Goal: Task Accomplishment & Management: Complete application form

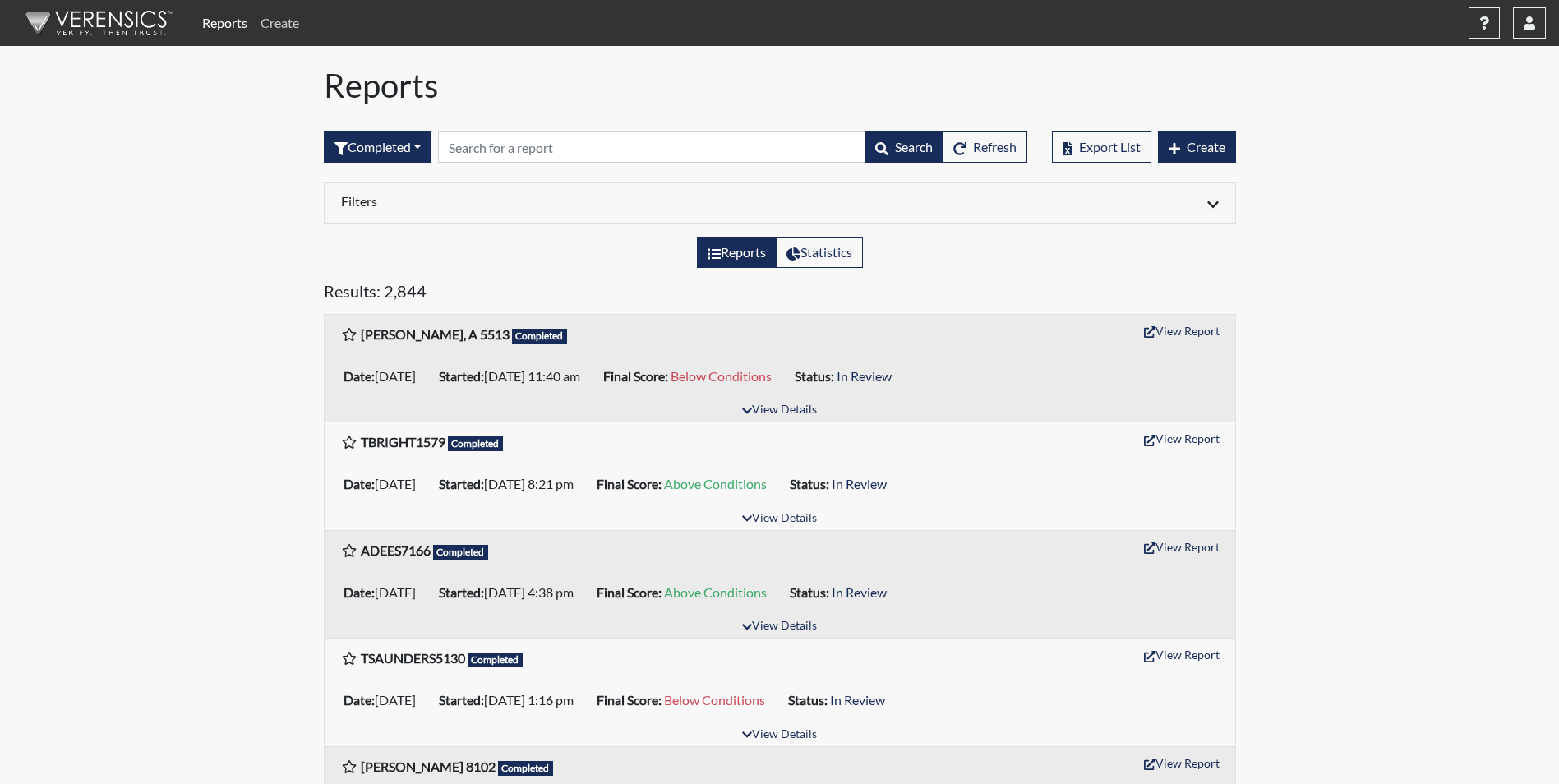
click at [283, 26] on link "Create" at bounding box center [279, 23] width 51 height 33
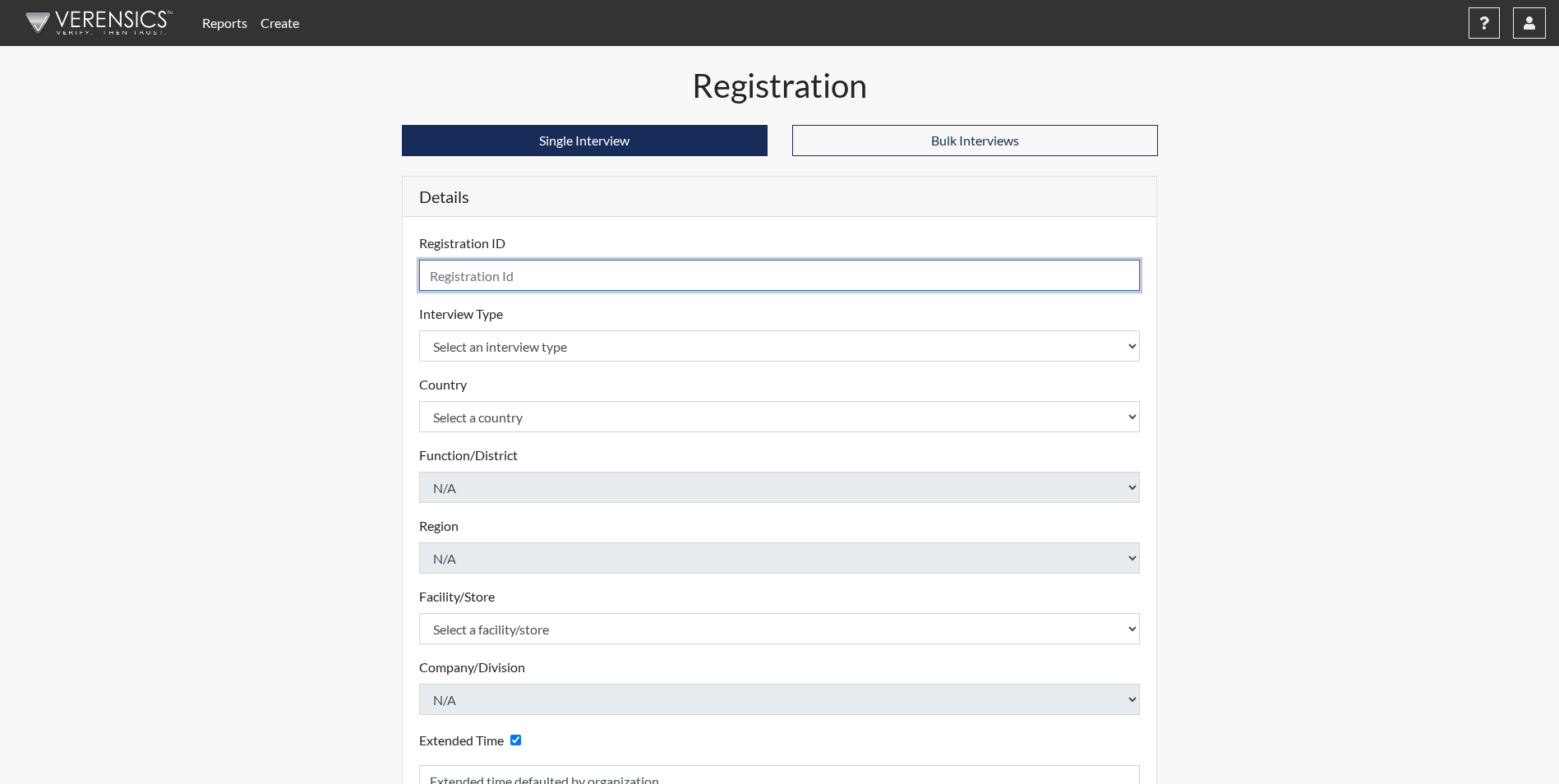
click at [497, 272] on input "text" at bounding box center [780, 275] width 722 height 31
type input "[PERSON_NAME] 5021"
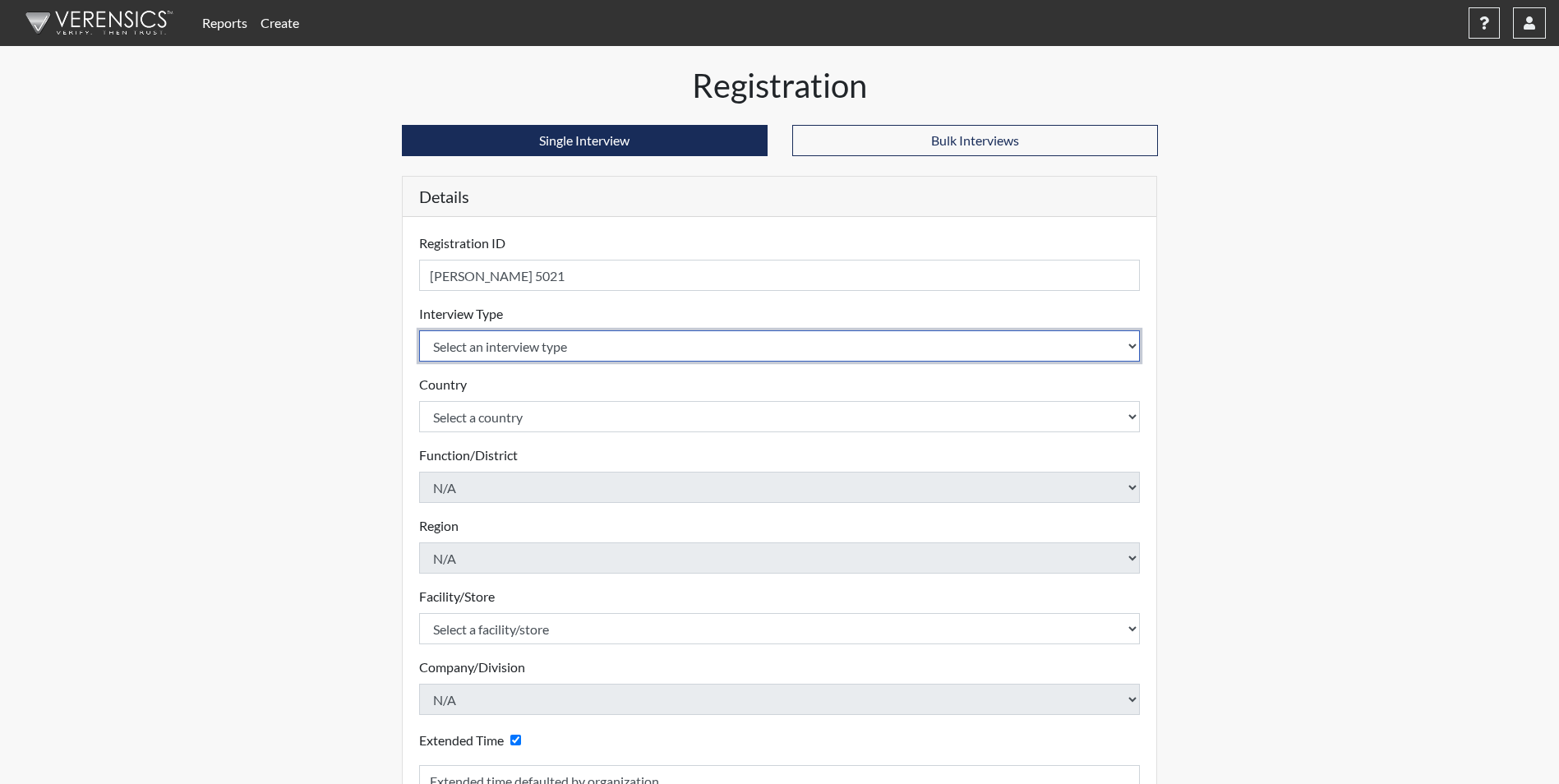
drag, startPoint x: 528, startPoint y: 347, endPoint x: 536, endPoint y: 343, distance: 8.9
click at [528, 347] on select "Select an interview type Corrections Pre-Employment" at bounding box center [780, 346] width 722 height 31
select select "ff733e93-e1bf-11ea-9c9f-0eff0cf7eb8f"
click at [419, 331] on select "Select an interview type Corrections Pre-Employment" at bounding box center [780, 346] width 722 height 31
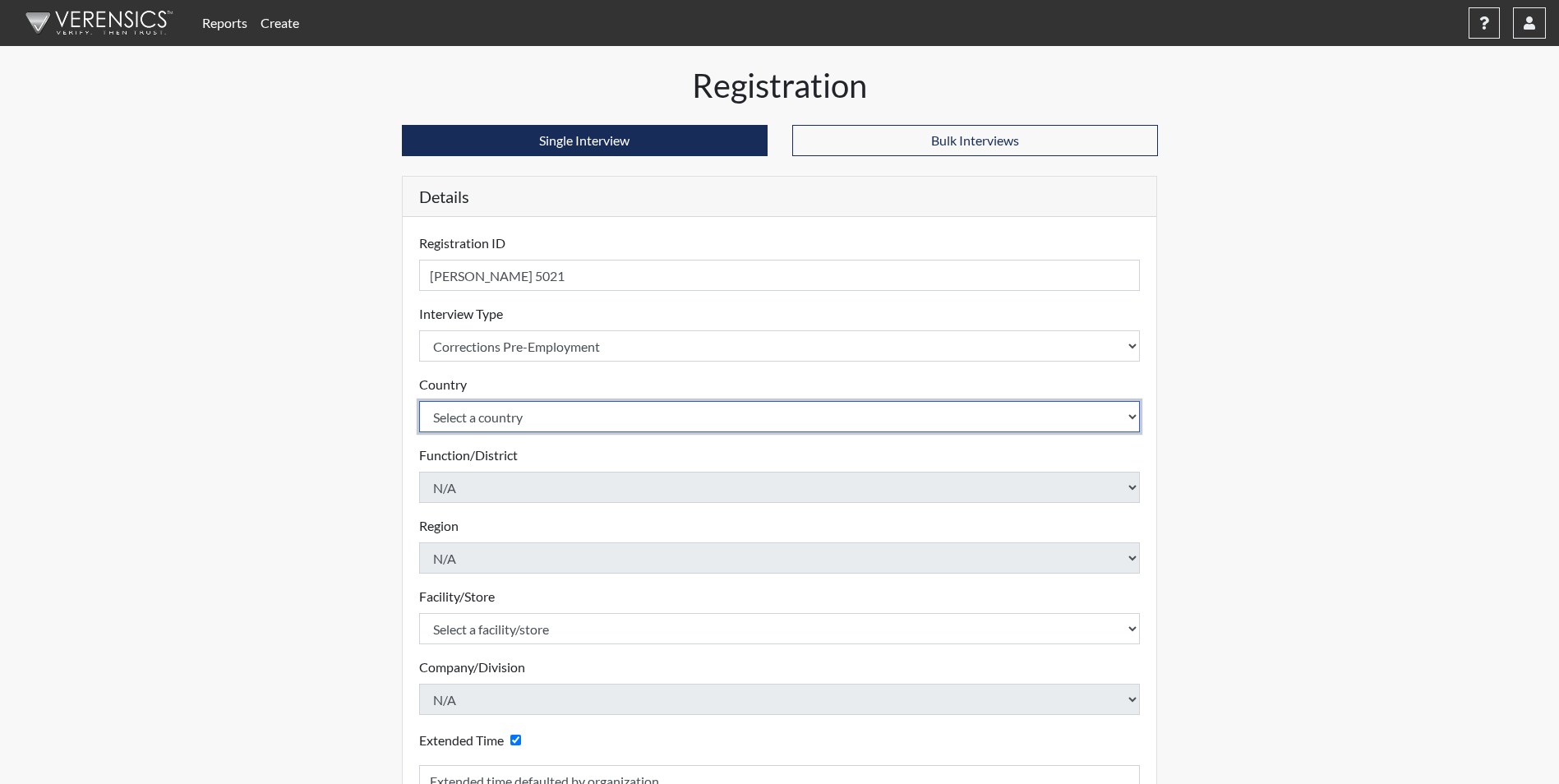
click at [553, 418] on select "Select a country [GEOGRAPHIC_DATA] [GEOGRAPHIC_DATA]" at bounding box center [780, 416] width 722 height 31
select select "united-states-of-[GEOGRAPHIC_DATA]"
click at [419, 401] on select "Select a country [GEOGRAPHIC_DATA] [GEOGRAPHIC_DATA]" at bounding box center [780, 416] width 722 height 31
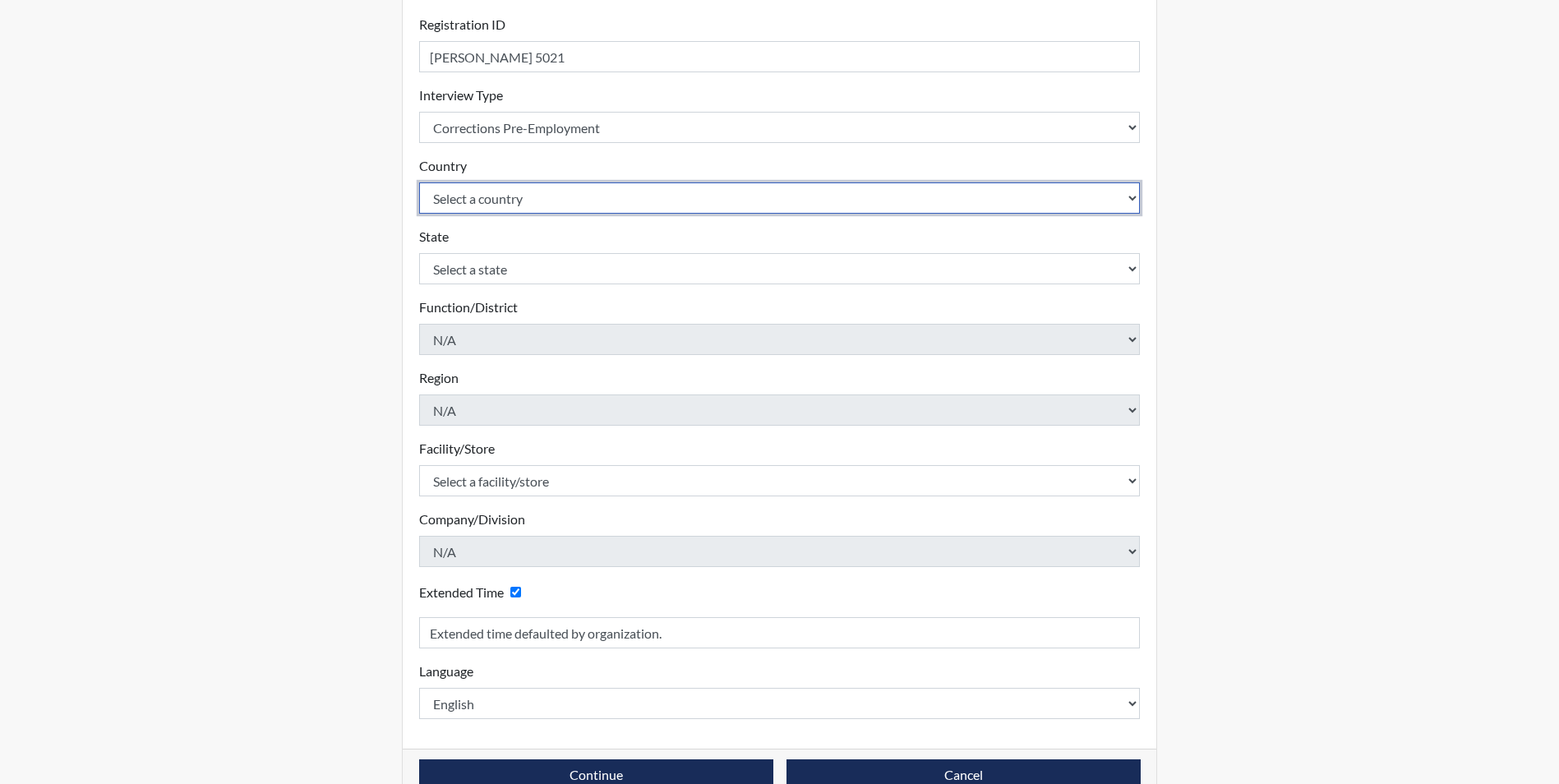
scroll to position [256, 0]
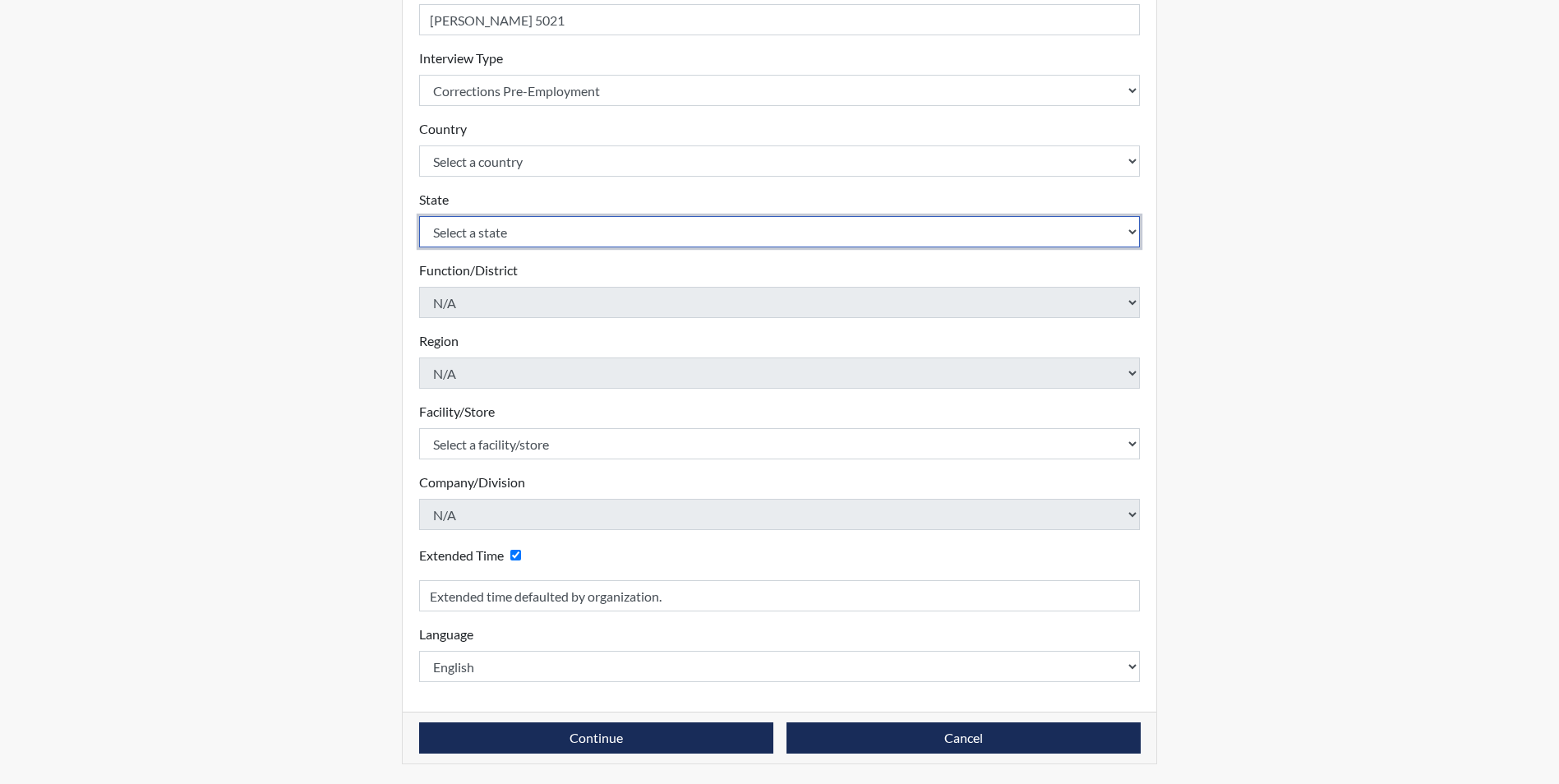
click at [482, 236] on select "Select a state [US_STATE] [US_STATE] [US_STATE] [US_STATE] [US_STATE] [US_STATE…" at bounding box center [780, 231] width 722 height 31
select select "SC"
click at [466, 233] on select "Select a state [US_STATE] [US_STATE] [US_STATE] [US_STATE] [US_STATE] [US_STATE…" at bounding box center [780, 231] width 722 height 31
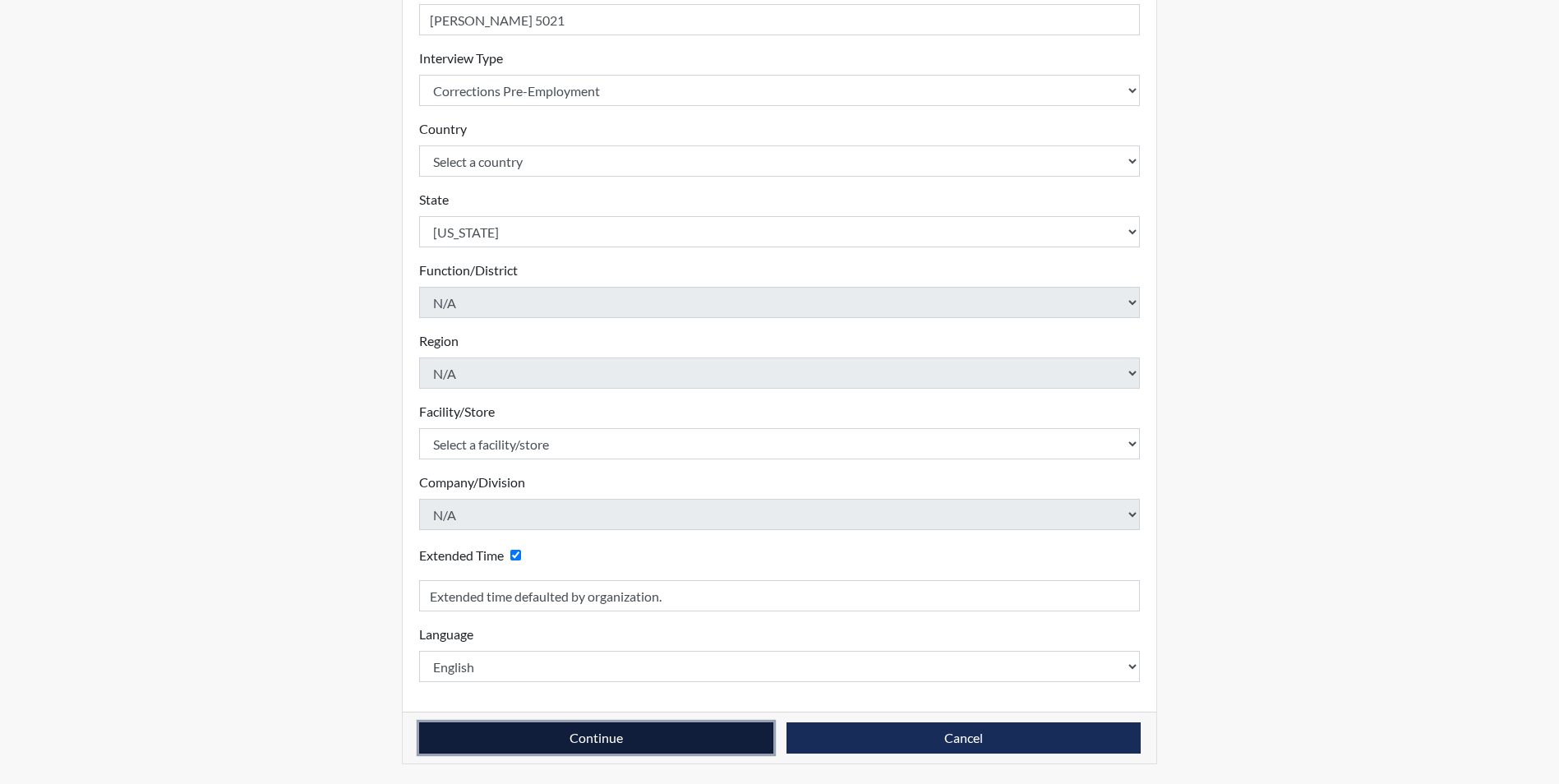
click at [600, 736] on button "Continue" at bounding box center [596, 737] width 355 height 31
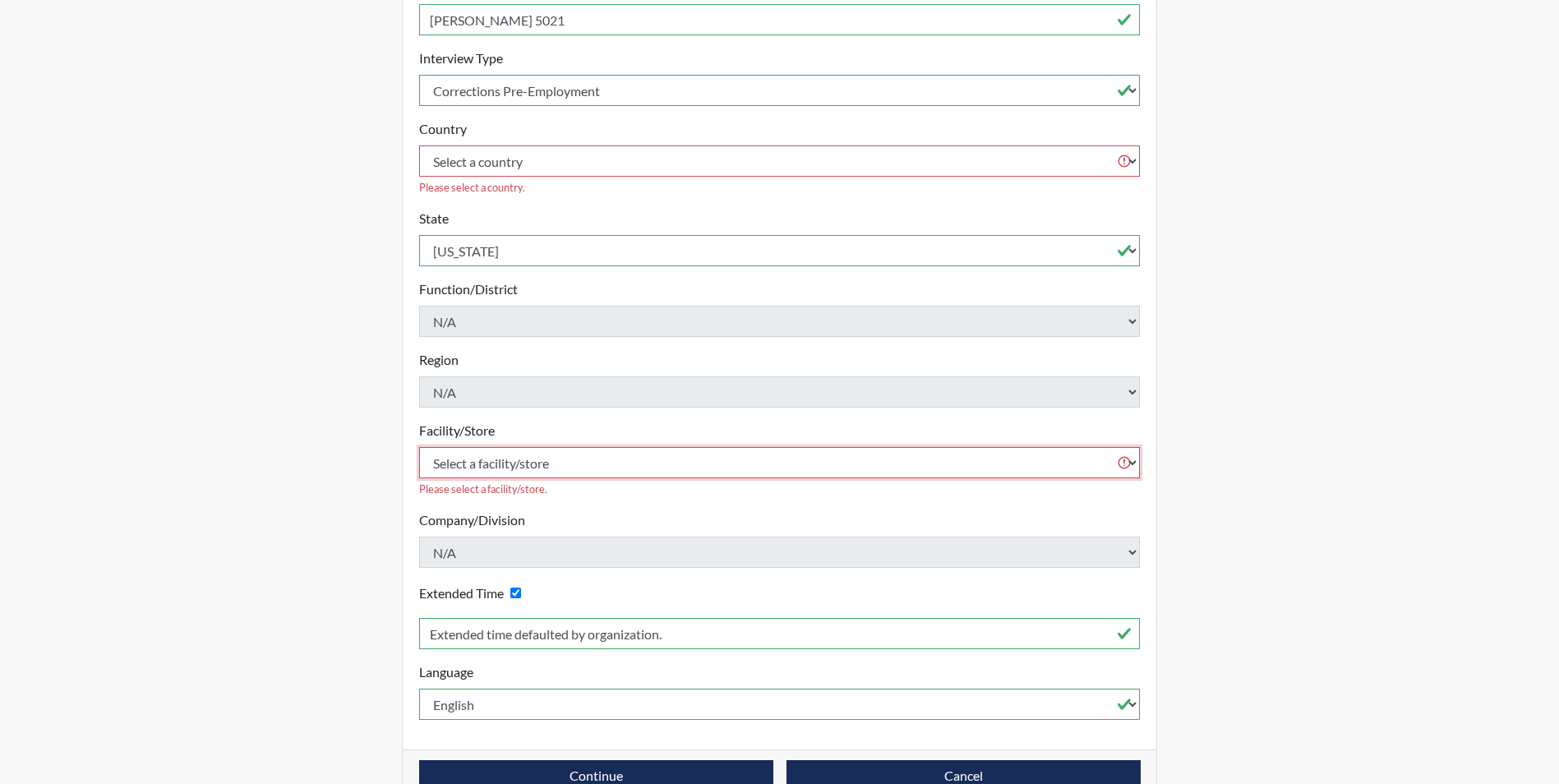
click at [524, 447] on select "Select a facility/store [GEOGRAPHIC_DATA] CI Broad River CI [PERSON_NAME] CI Di…" at bounding box center [780, 462] width 722 height 31
select select "e94c7925-c7cb-48ed-86f9-8be77b117e87"
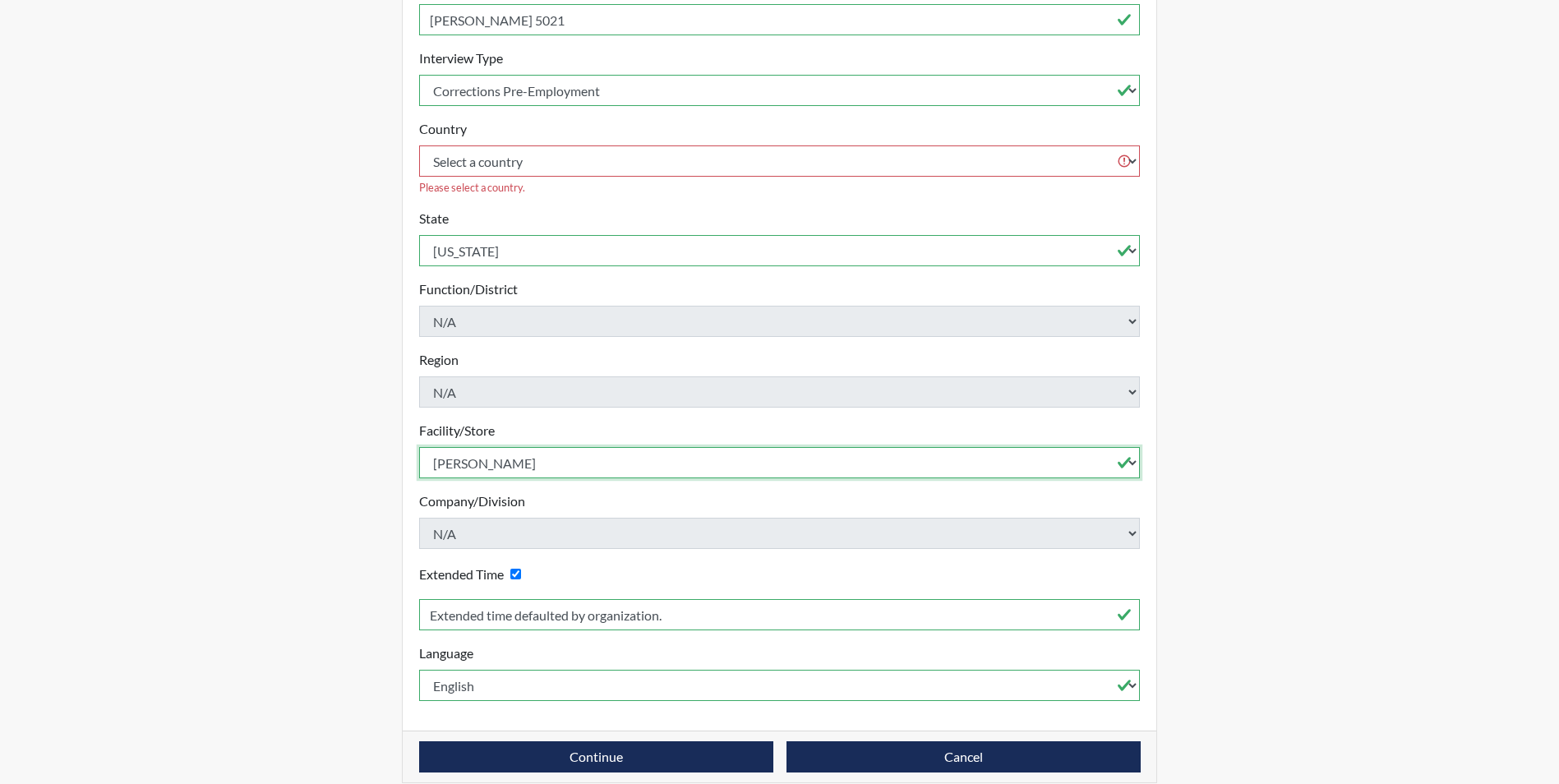
click at [419, 447] on select "Select a facility/store [GEOGRAPHIC_DATA] CI Broad River CI [PERSON_NAME] CI Di…" at bounding box center [780, 462] width 722 height 31
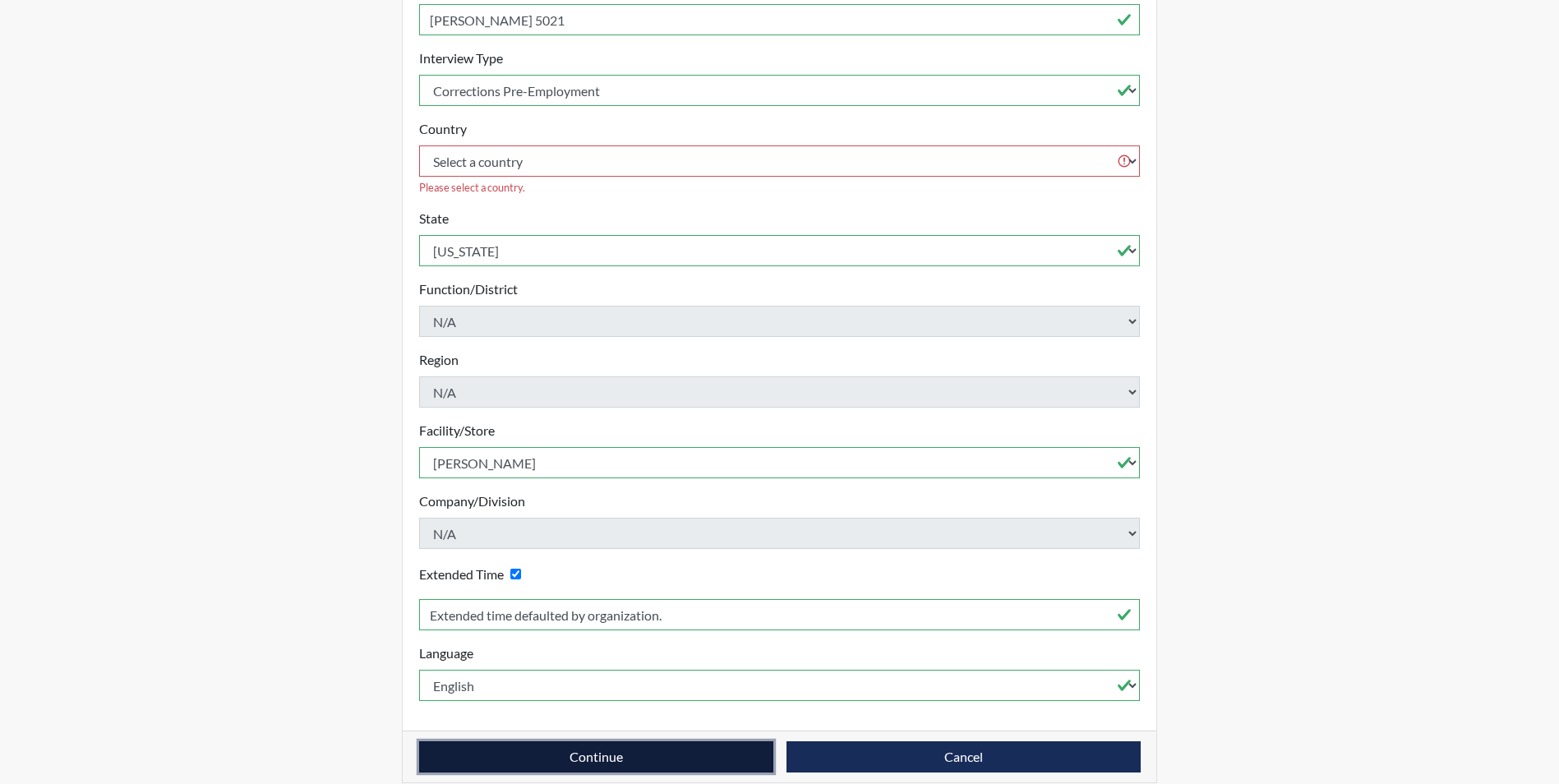
click at [629, 741] on button "Continue" at bounding box center [596, 756] width 355 height 31
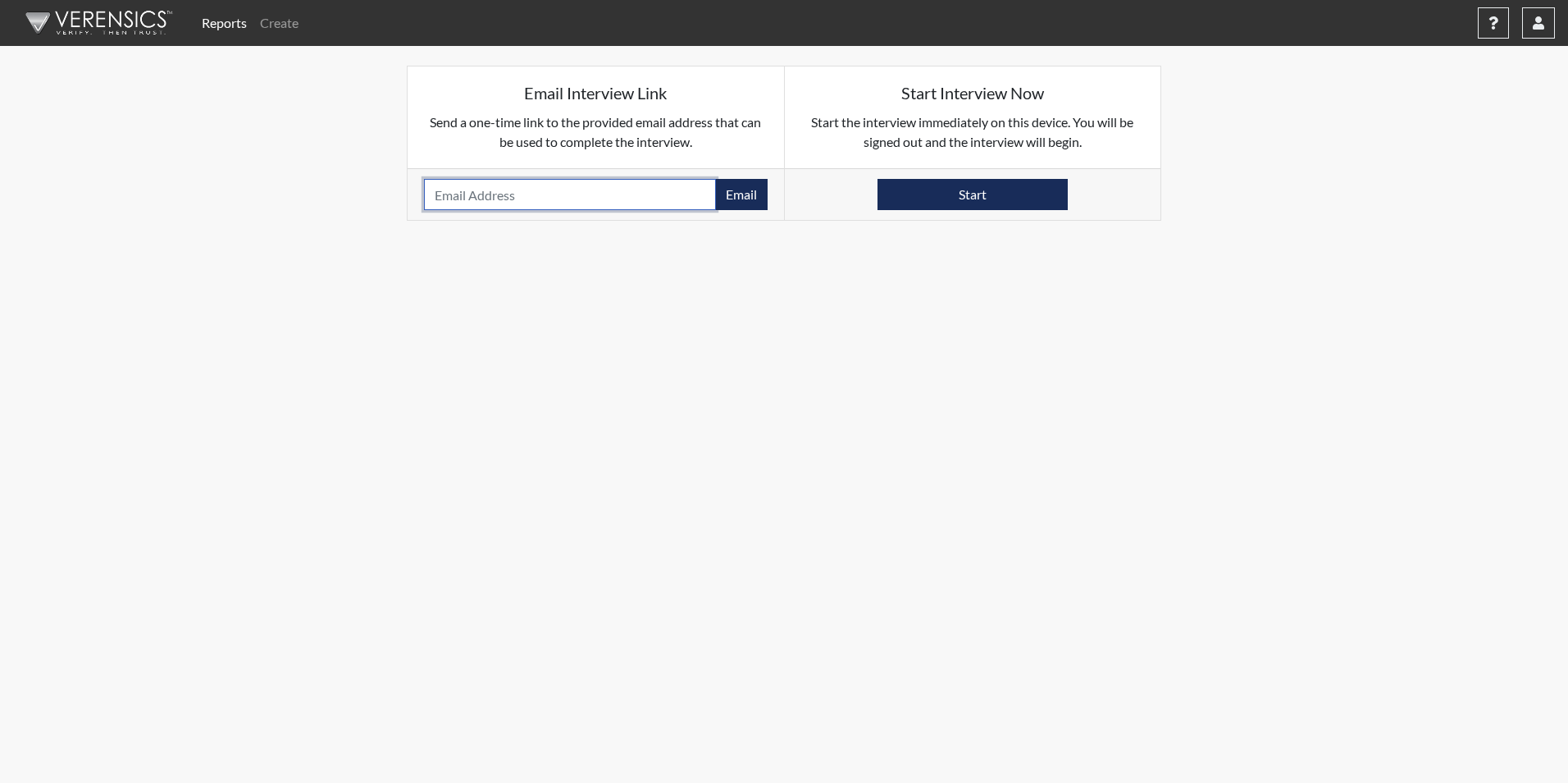
click at [452, 198] on input "email" at bounding box center [570, 194] width 292 height 31
paste input "[EMAIL_ADDRESS][DOMAIN_NAME]"
type input "[EMAIL_ADDRESS][DOMAIN_NAME]"
click at [735, 191] on button "Email" at bounding box center [741, 194] width 52 height 31
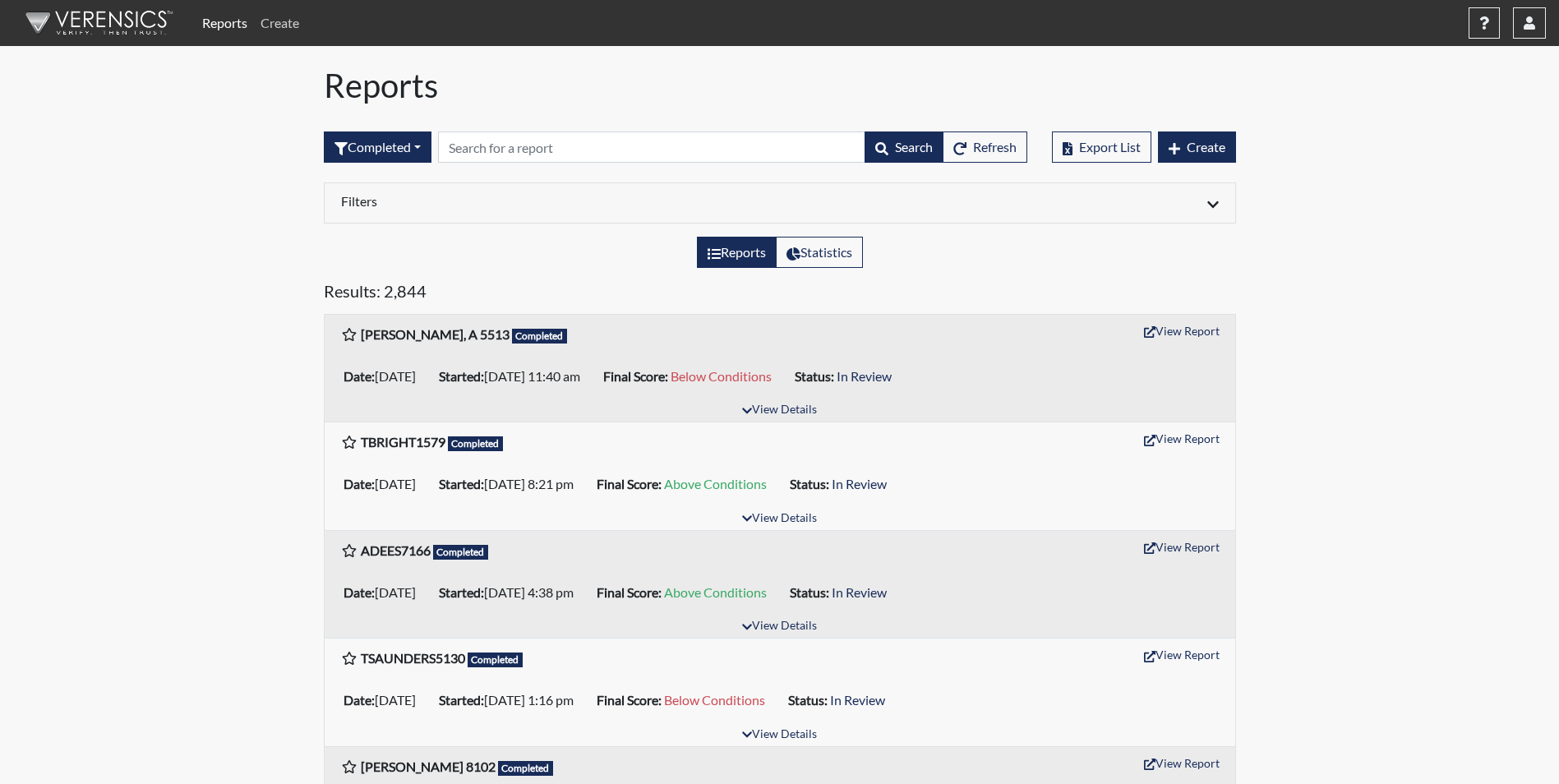
click at [293, 26] on link "Create" at bounding box center [279, 23] width 51 height 33
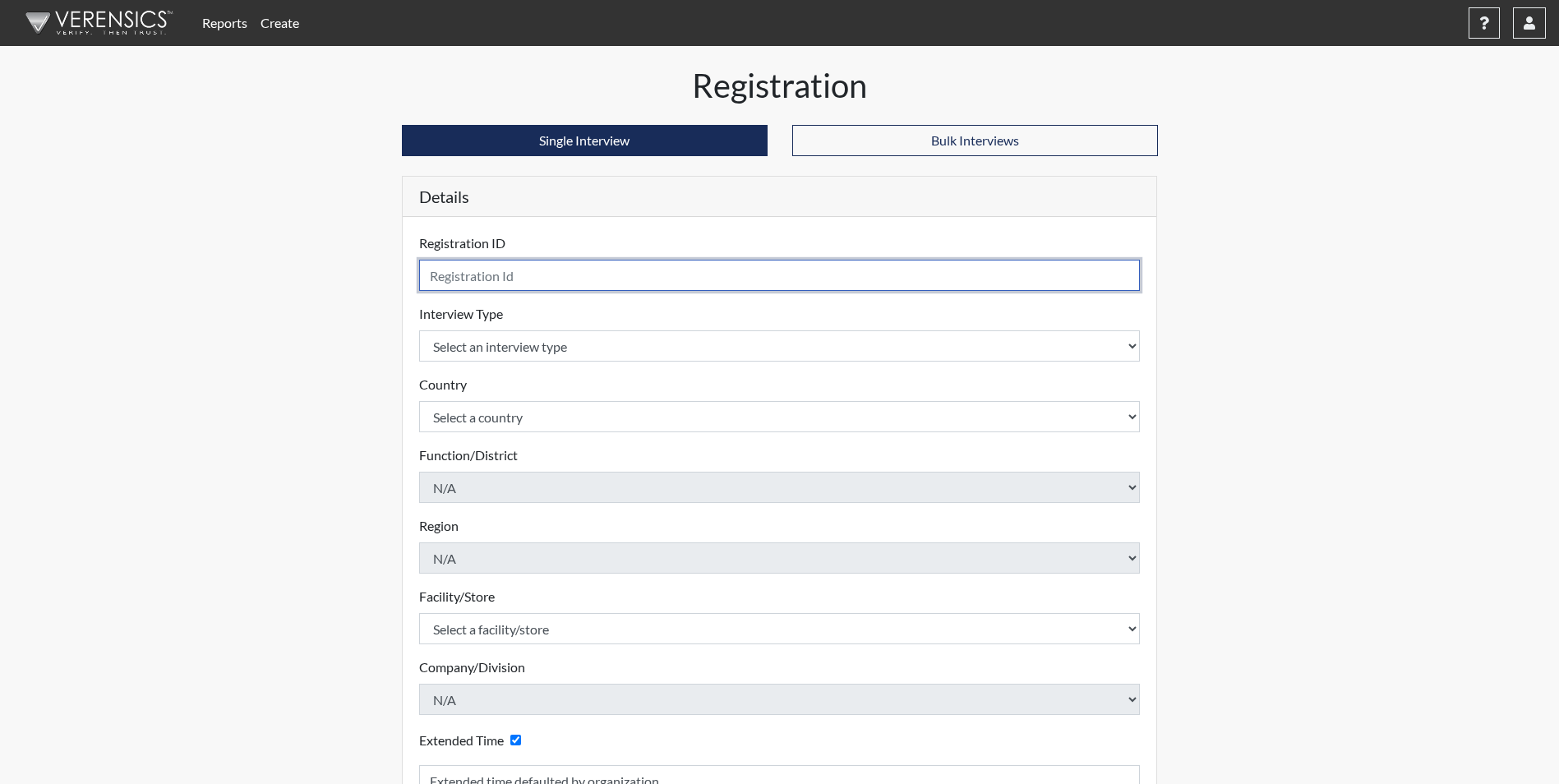
click at [483, 276] on input "text" at bounding box center [780, 275] width 722 height 31
type input "M. Billingsley 9044"
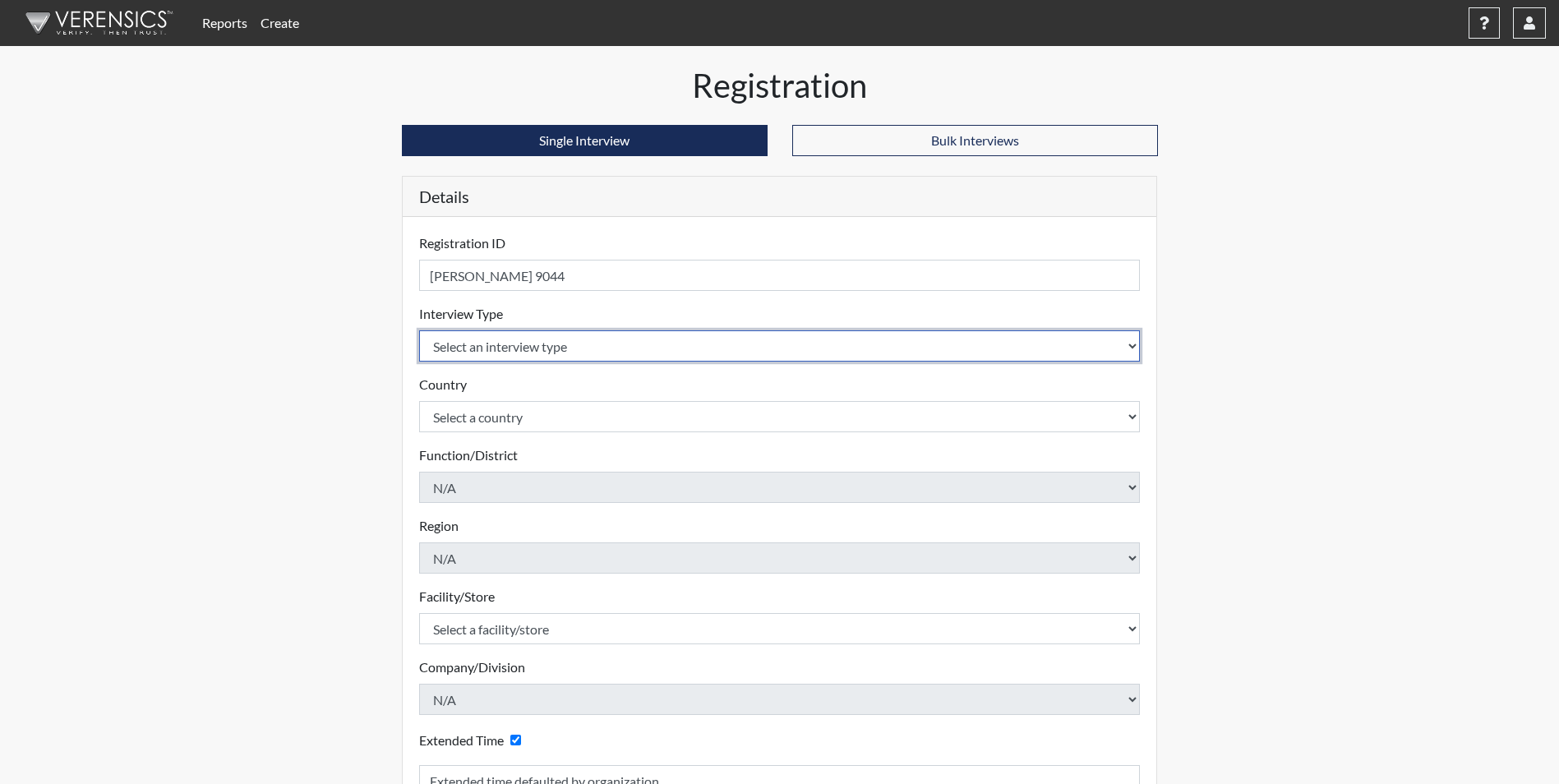
click at [591, 349] on select "Select an interview type Corrections Pre-Employment" at bounding box center [780, 346] width 722 height 31
select select "ff733e93-e1bf-11ea-9c9f-0eff0cf7eb8f"
click at [419, 331] on select "Select an interview type Corrections Pre-Employment" at bounding box center [780, 346] width 722 height 31
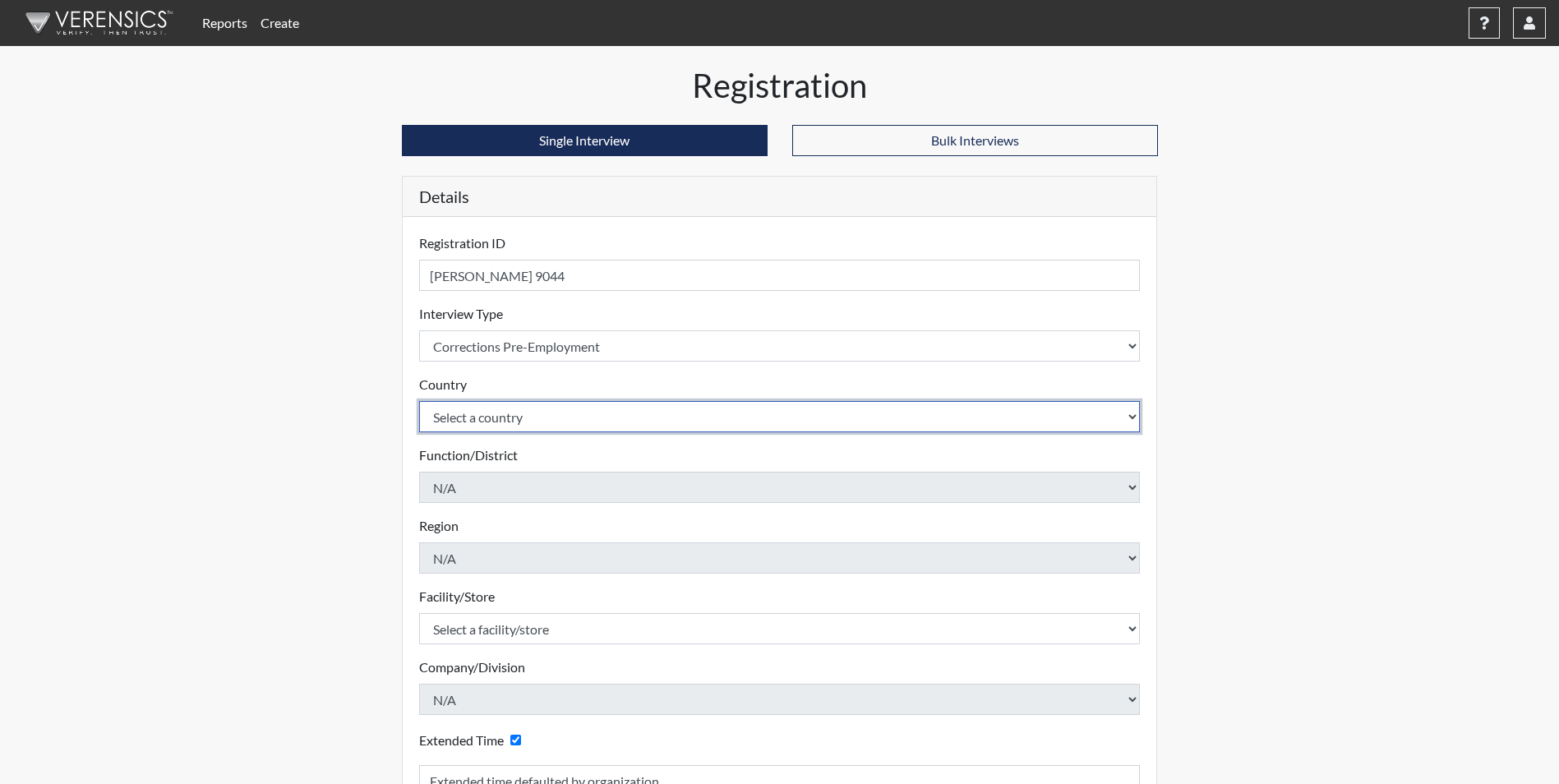
drag, startPoint x: 521, startPoint y: 415, endPoint x: 518, endPoint y: 428, distance: 13.3
click at [521, 415] on select "Select a country [GEOGRAPHIC_DATA] [GEOGRAPHIC_DATA]" at bounding box center [780, 416] width 722 height 31
select select "united-states-of-[GEOGRAPHIC_DATA]"
click at [419, 401] on select "Select a country [GEOGRAPHIC_DATA] [GEOGRAPHIC_DATA]" at bounding box center [780, 416] width 722 height 31
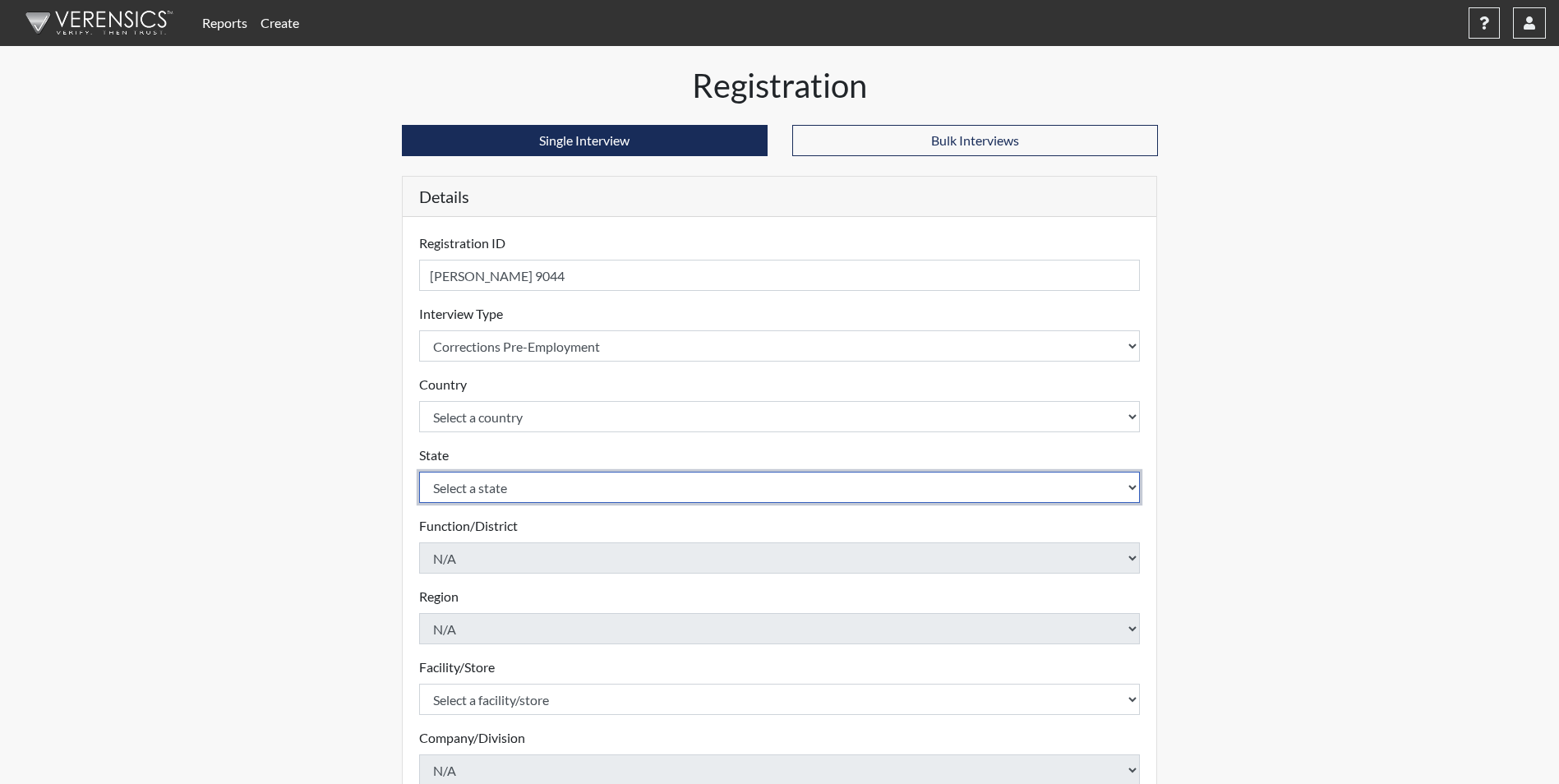
click at [496, 490] on select "Select a state [US_STATE] [US_STATE] [US_STATE] [US_STATE] [US_STATE] [US_STATE…" at bounding box center [780, 487] width 722 height 31
select select "SC"
click at [419, 471] on select "Select a state [US_STATE] [US_STATE] [US_STATE] [US_STATE] [US_STATE] [US_STATE…" at bounding box center [780, 487] width 722 height 31
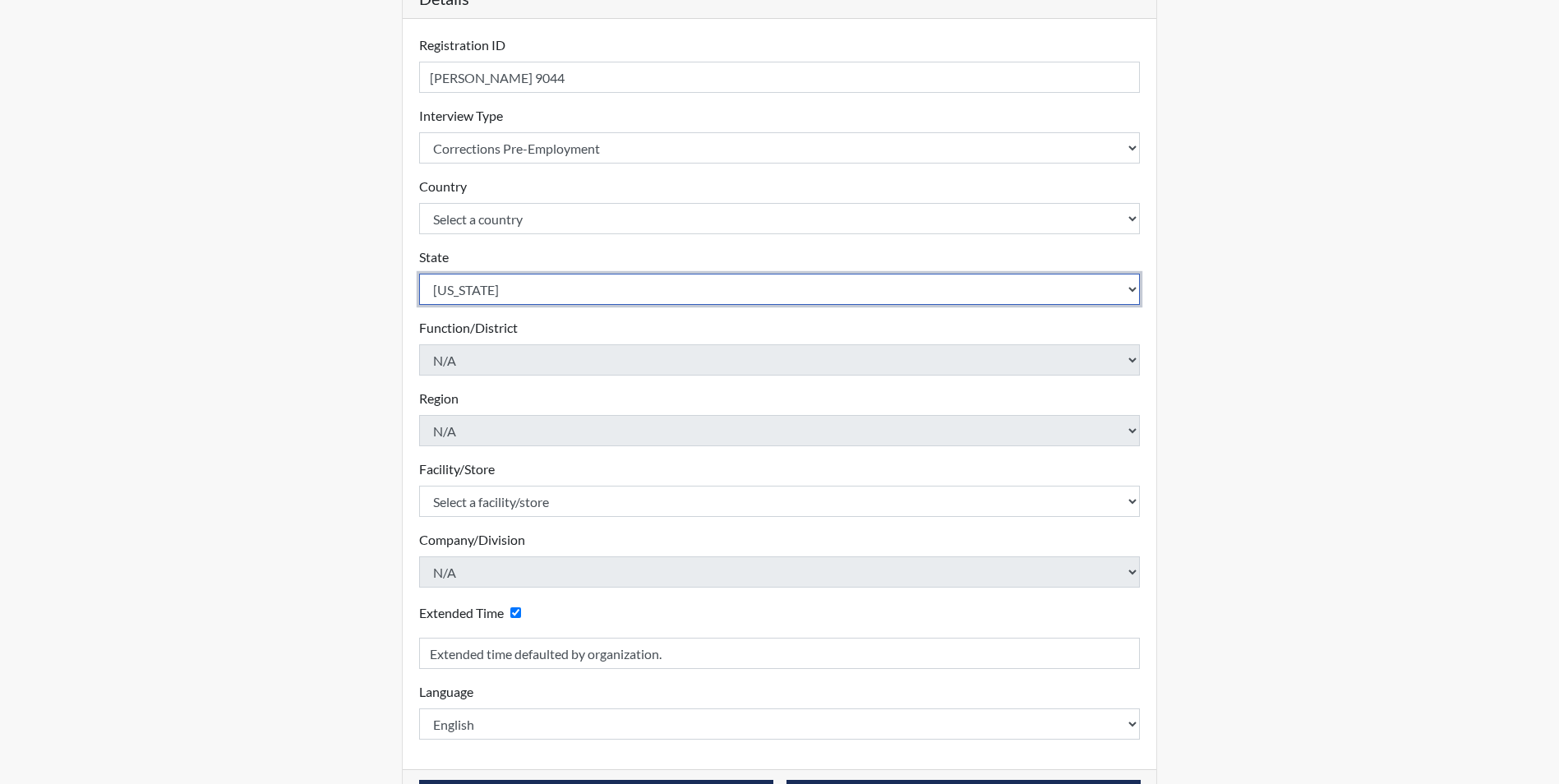
scroll to position [246, 0]
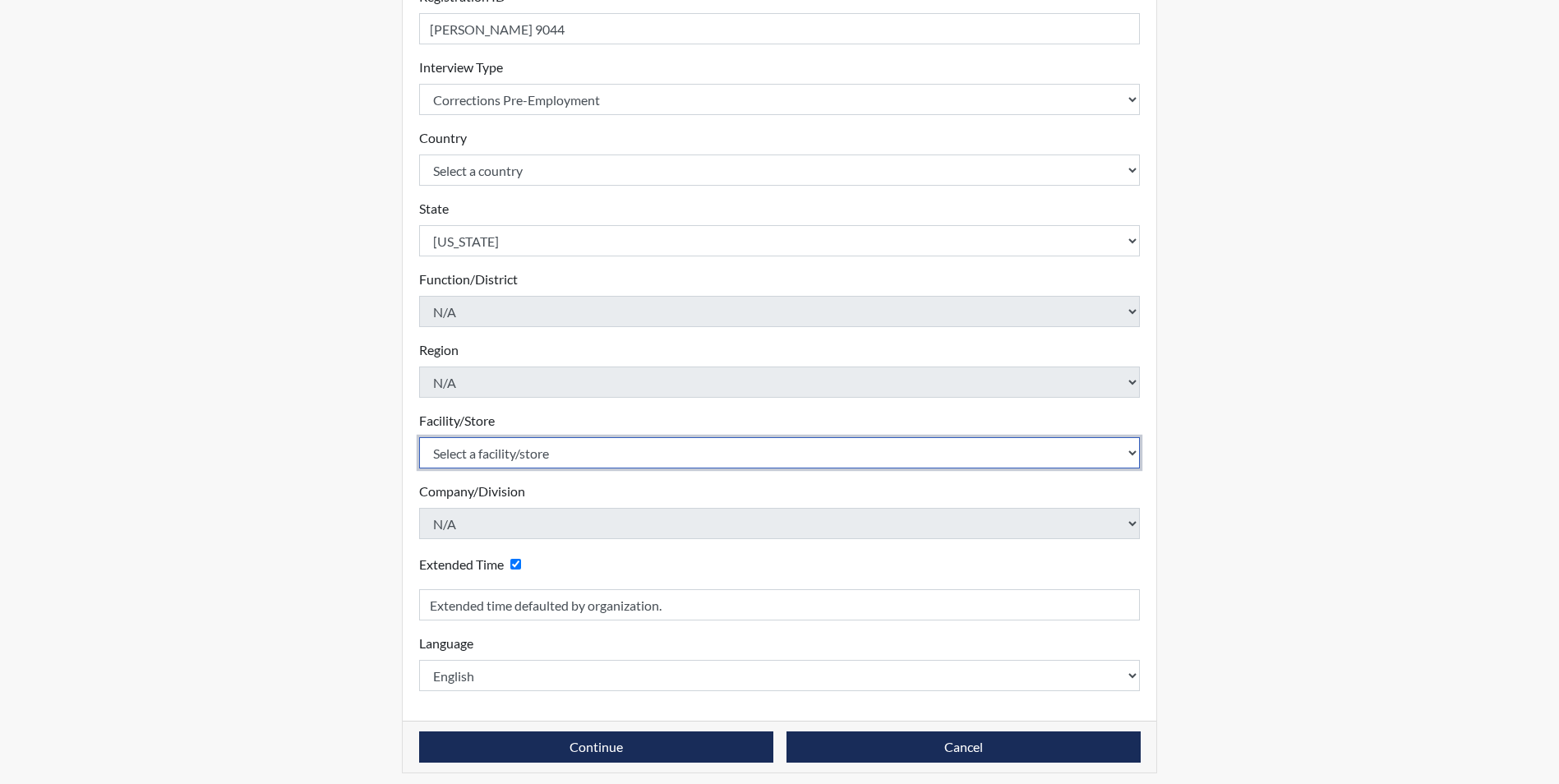
click at [488, 455] on select "Select a facility/store [GEOGRAPHIC_DATA] CI Broad River CI [PERSON_NAME] CI Di…" at bounding box center [780, 452] width 722 height 31
select select "b0862b24-6b6d-4a03-82f3-e8d890c4eba2"
click at [419, 437] on select "Select a facility/store [GEOGRAPHIC_DATA] CI Broad River CI [PERSON_NAME] CI Di…" at bounding box center [780, 452] width 722 height 31
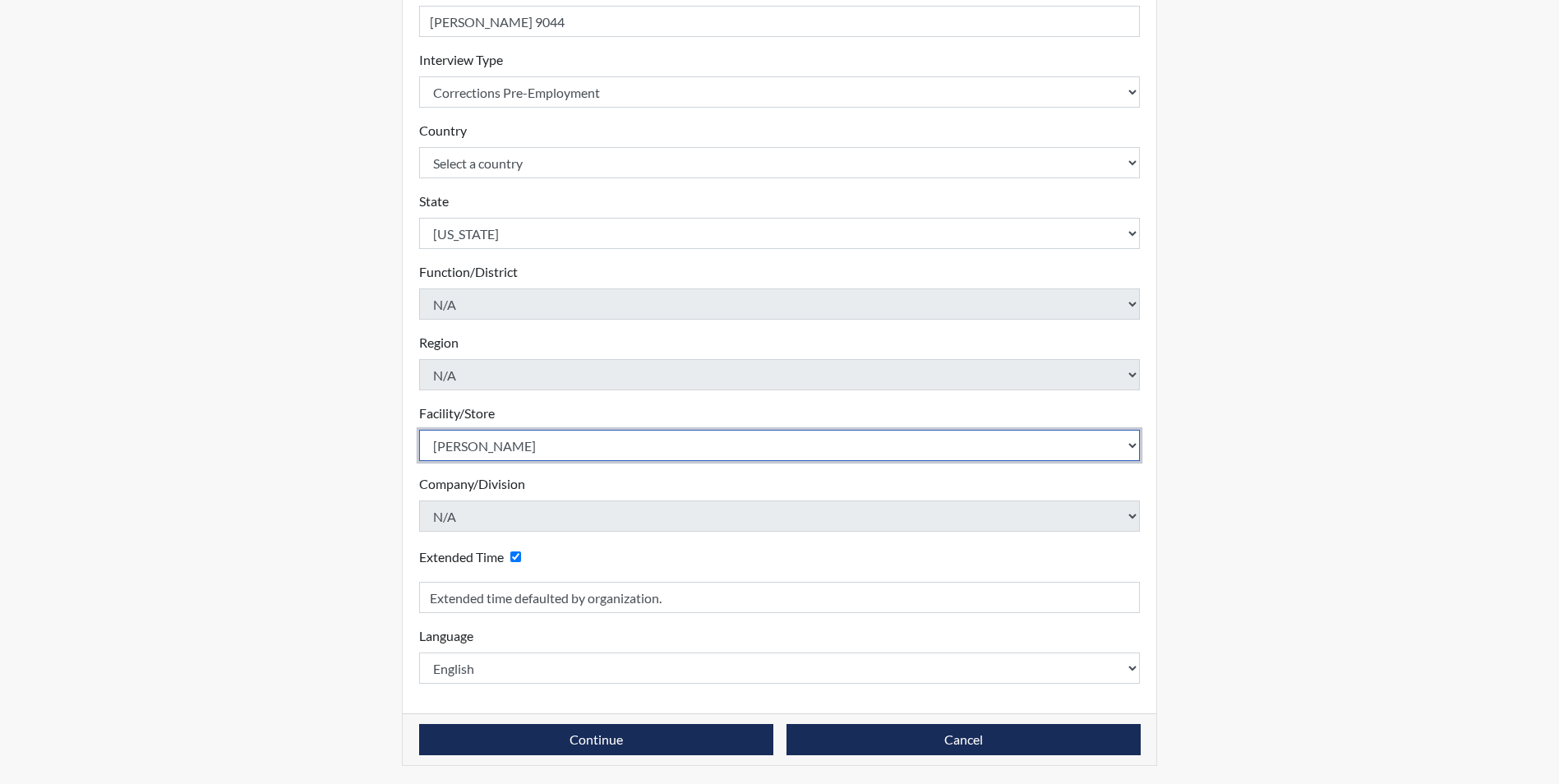
scroll to position [256, 0]
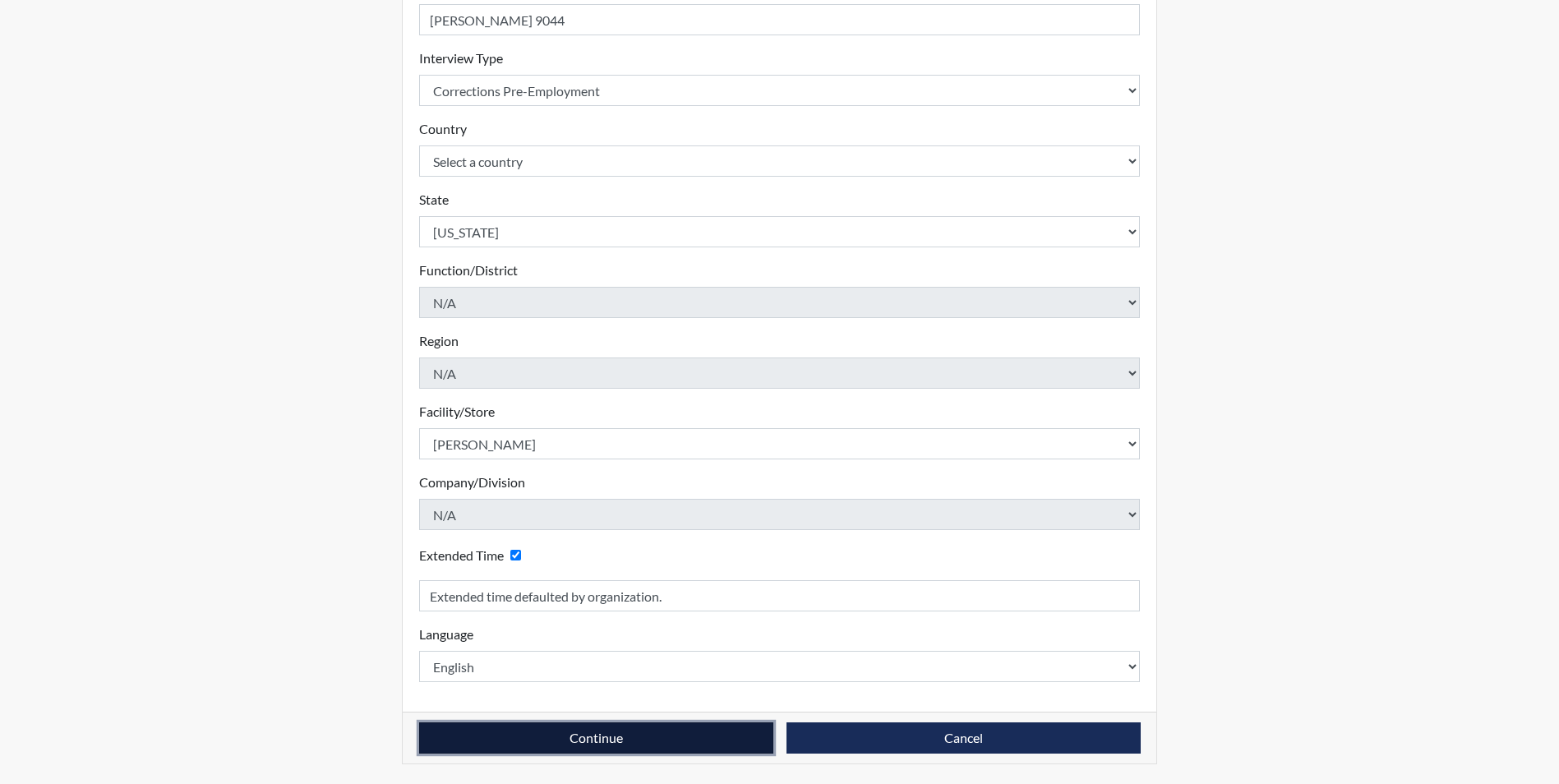
click at [572, 736] on button "Continue" at bounding box center [596, 737] width 355 height 31
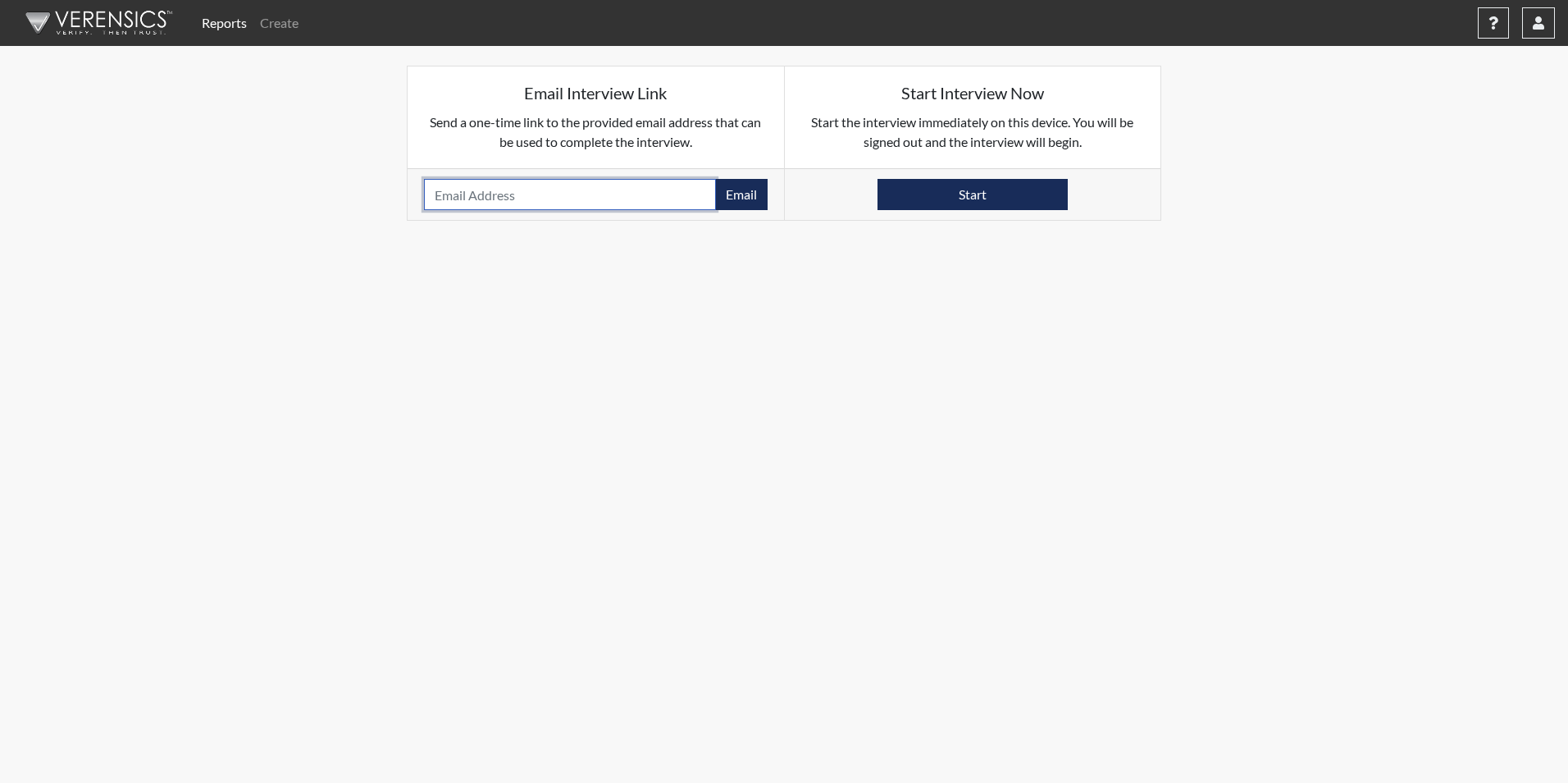
click at [457, 193] on input "email" at bounding box center [570, 194] width 292 height 31
paste input "MADISONBILLI1234@GMAIL.COM"
type input "MADISONBILLI1234@GMAIL.COM"
click at [726, 193] on button "Email" at bounding box center [741, 194] width 52 height 31
